Goal: Contribute content

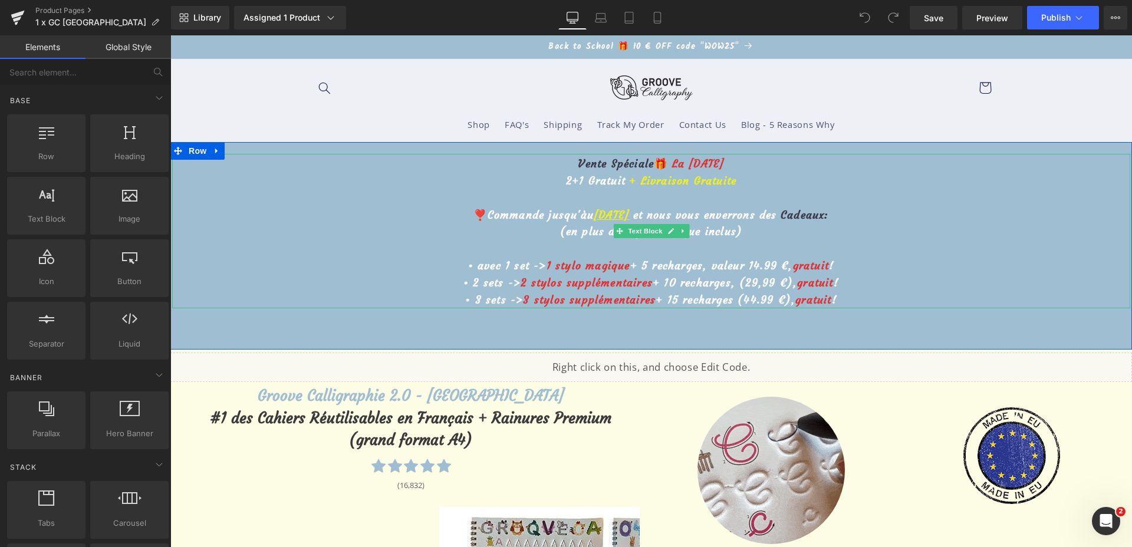
click at [594, 214] on u "5 octobre" at bounding box center [611, 215] width 35 height 14
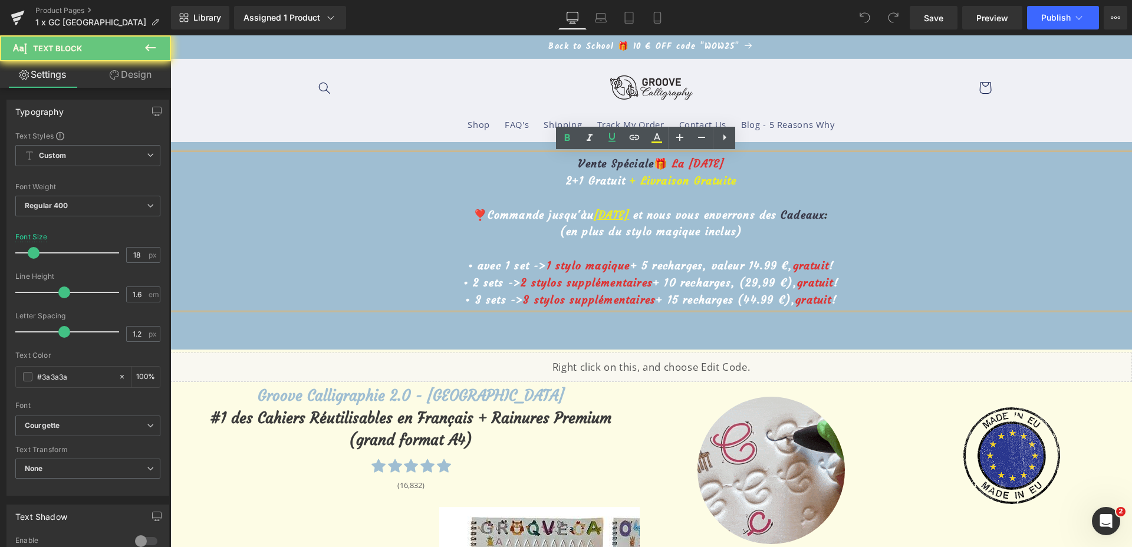
click at [594, 215] on u "5 octobre" at bounding box center [611, 215] width 35 height 14
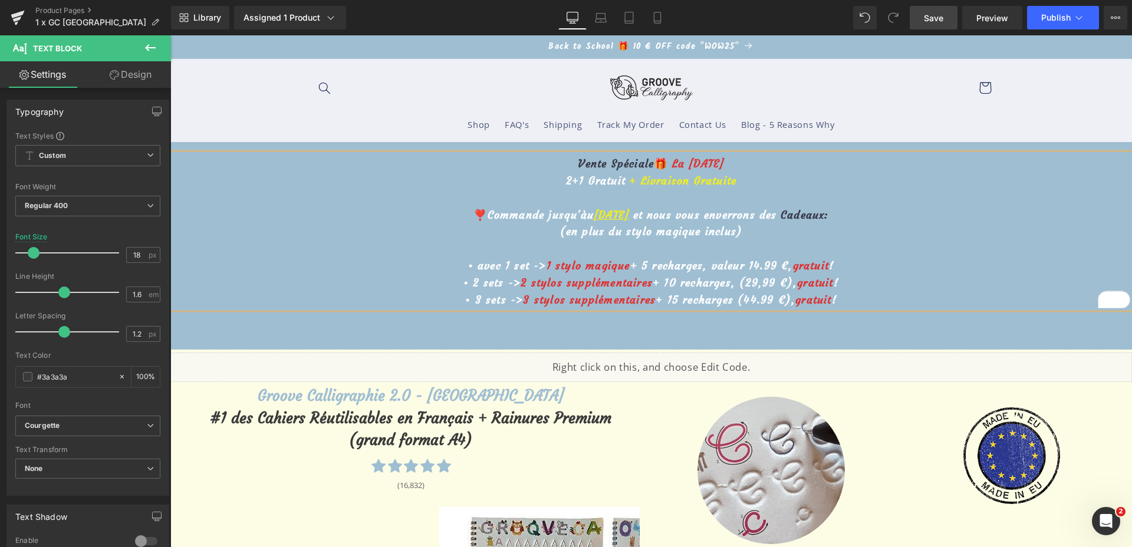
click at [934, 25] on link "Save" at bounding box center [934, 18] width 48 height 24
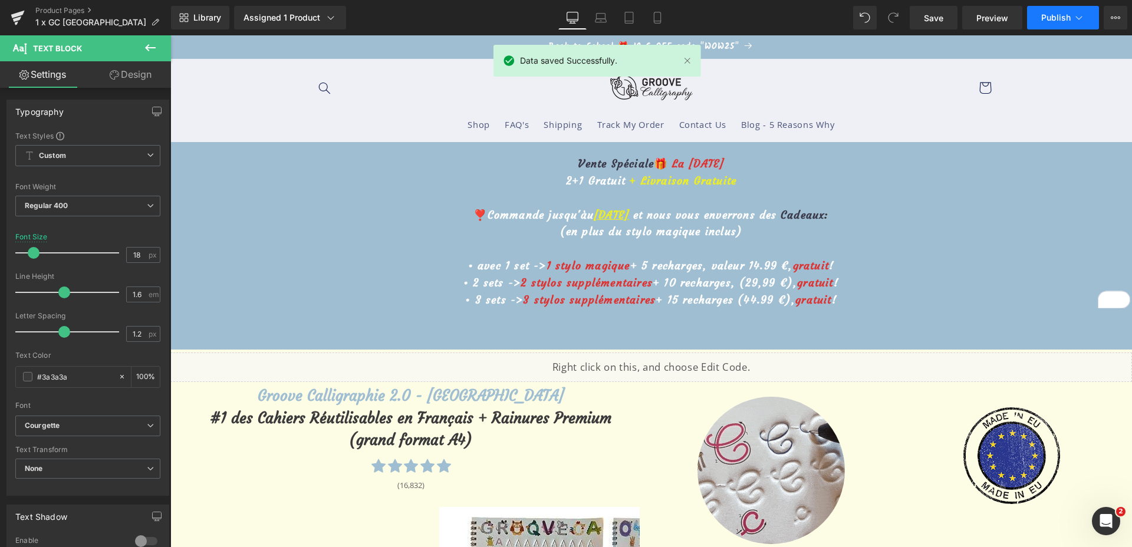
click at [1049, 15] on span "Publish" at bounding box center [1056, 17] width 29 height 9
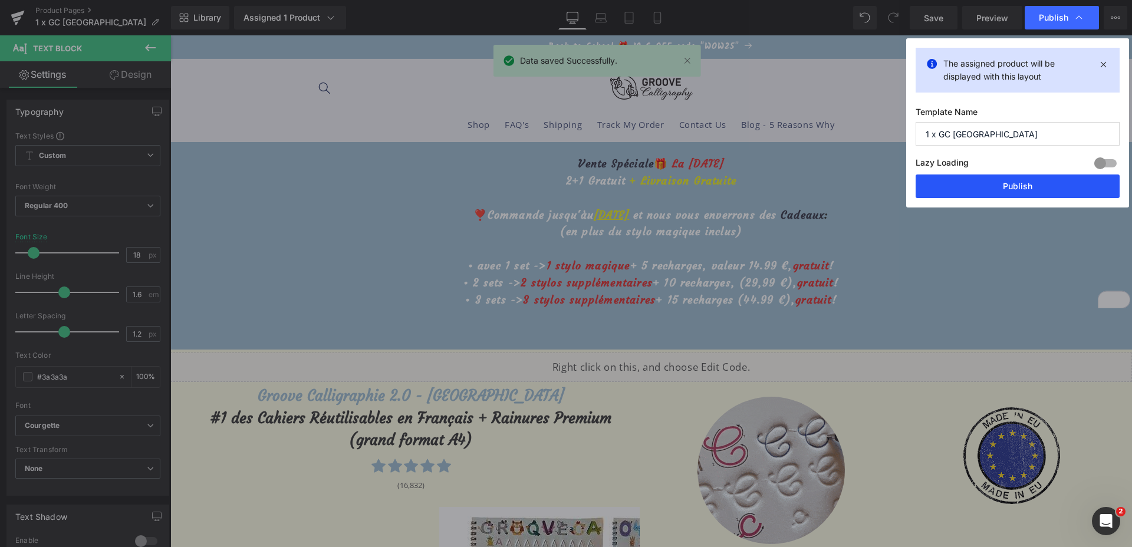
click at [958, 184] on button "Publish" at bounding box center [1018, 187] width 204 height 24
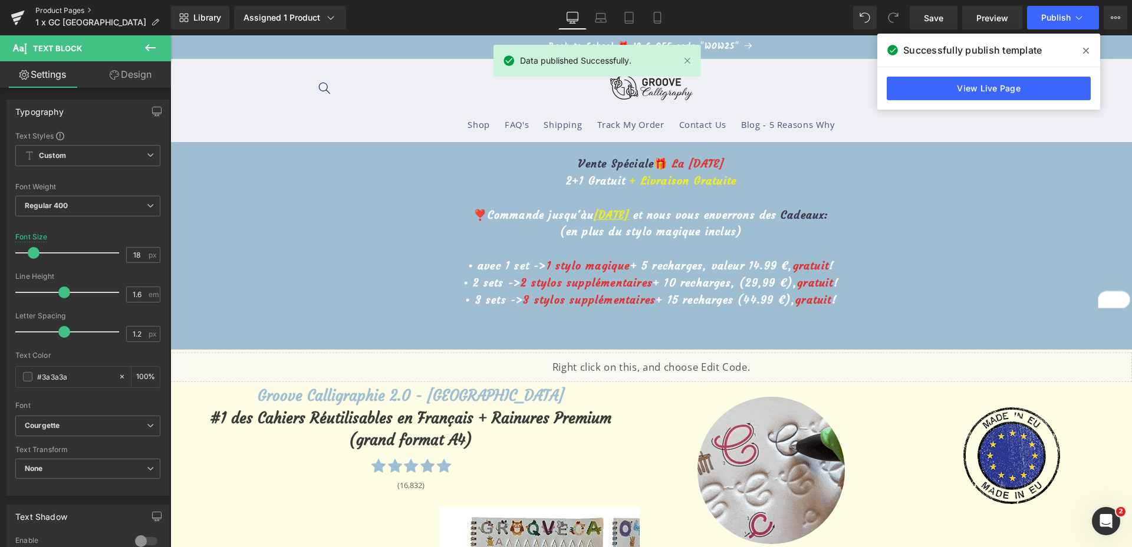
click at [58, 9] on link "Product Pages" at bounding box center [103, 10] width 136 height 9
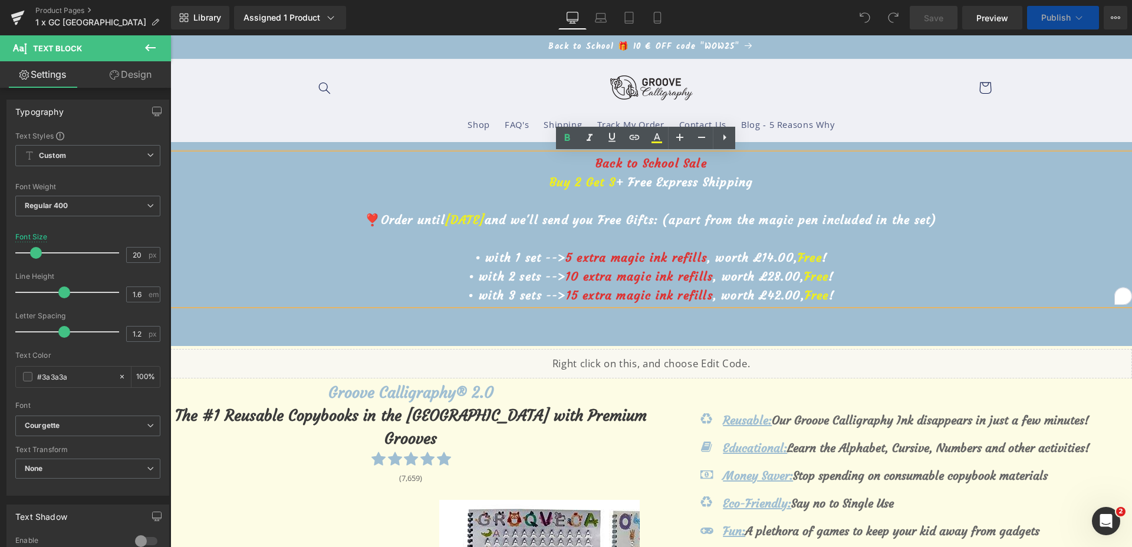
click at [479, 216] on span "[DATE]" at bounding box center [465, 219] width 40 height 15
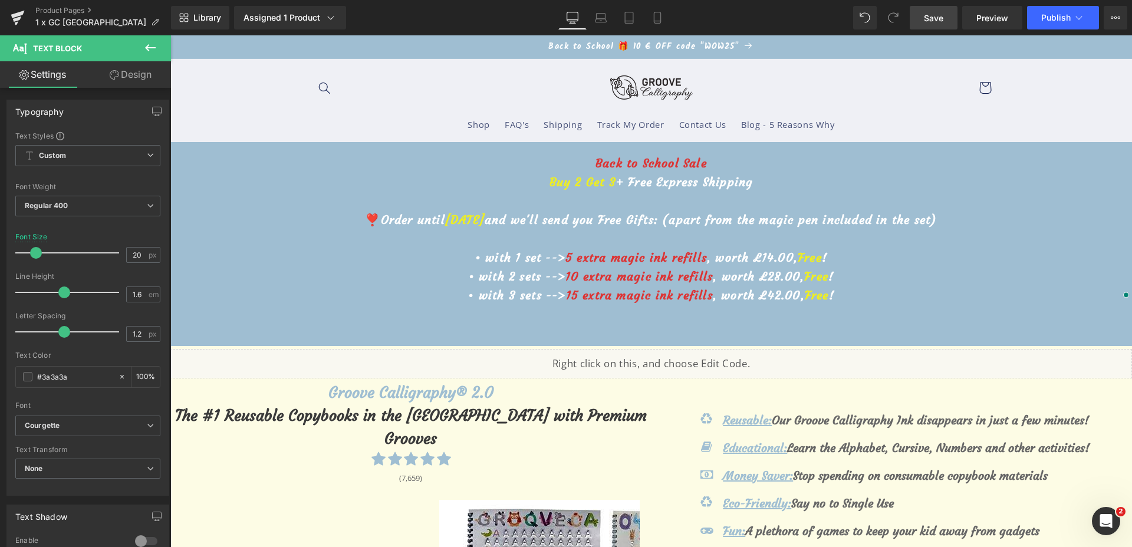
click at [934, 17] on span "Save" at bounding box center [933, 18] width 19 height 12
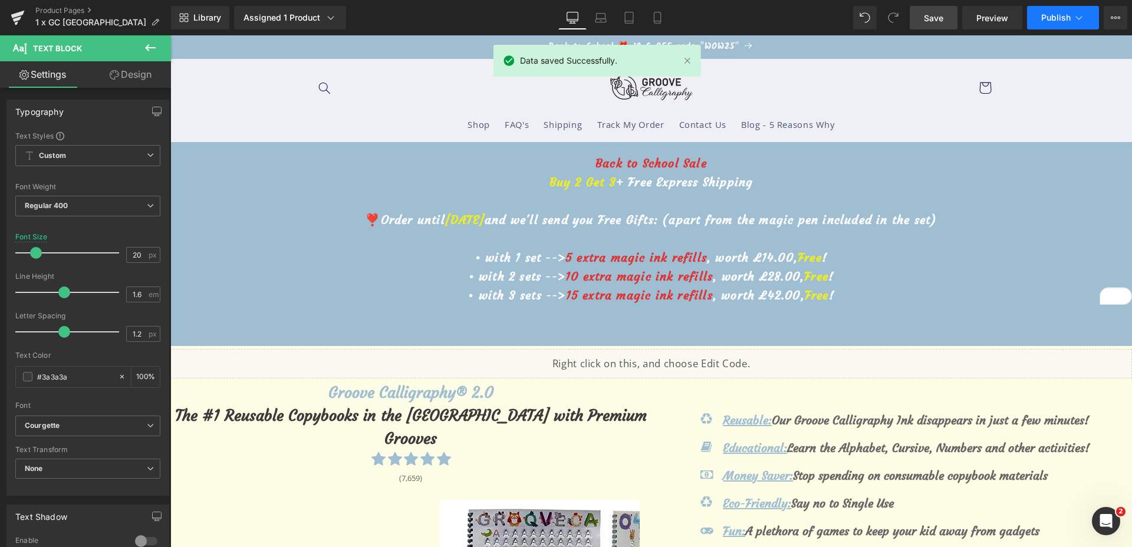
click at [1072, 21] on button "Publish" at bounding box center [1063, 18] width 72 height 24
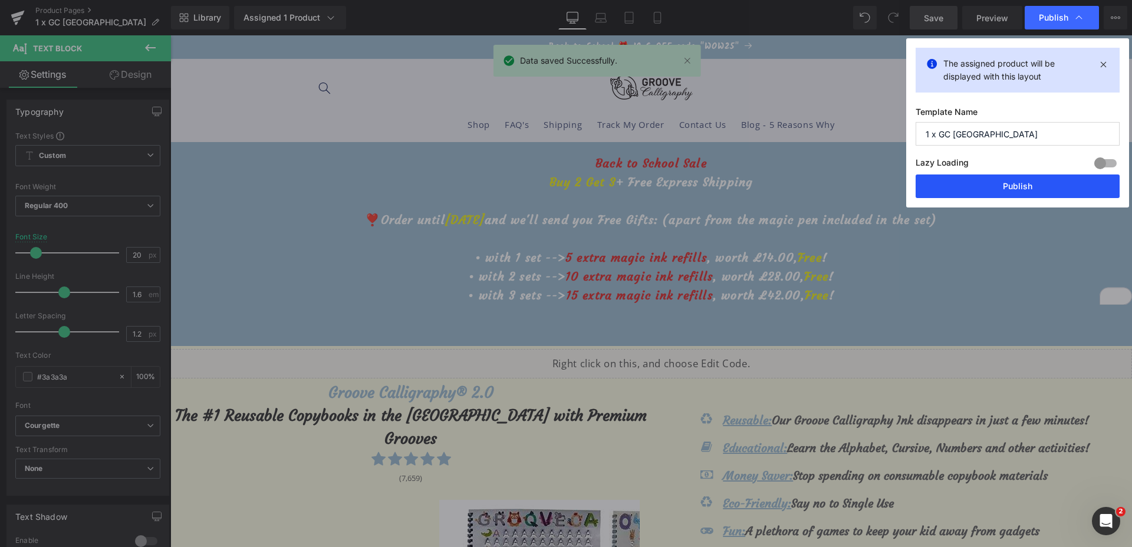
click at [1017, 182] on button "Publish" at bounding box center [1018, 187] width 204 height 24
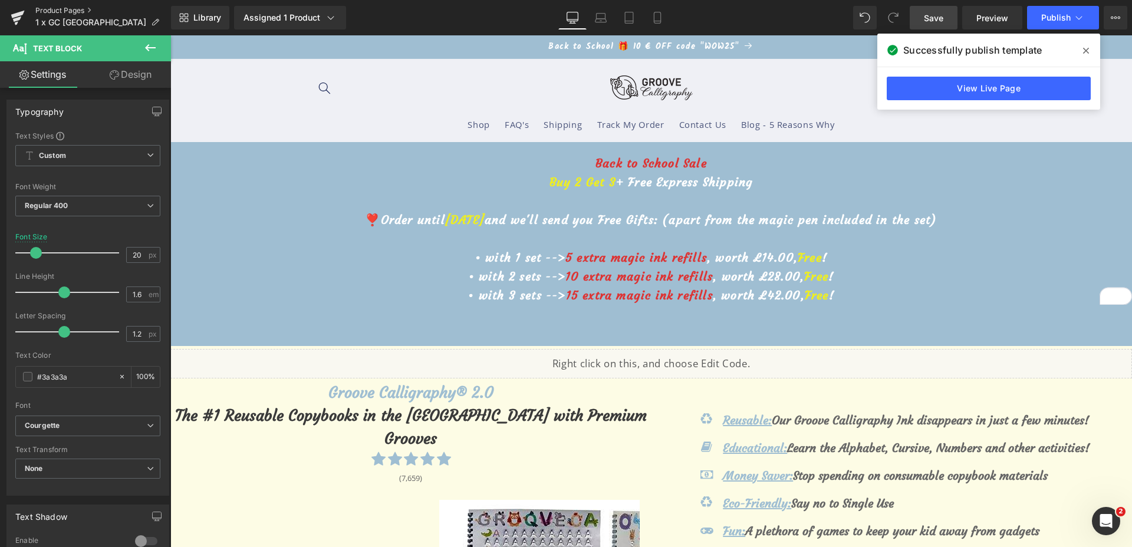
click at [40, 11] on link "Product Pages" at bounding box center [103, 10] width 136 height 9
